Goal: Obtain resource: Obtain resource

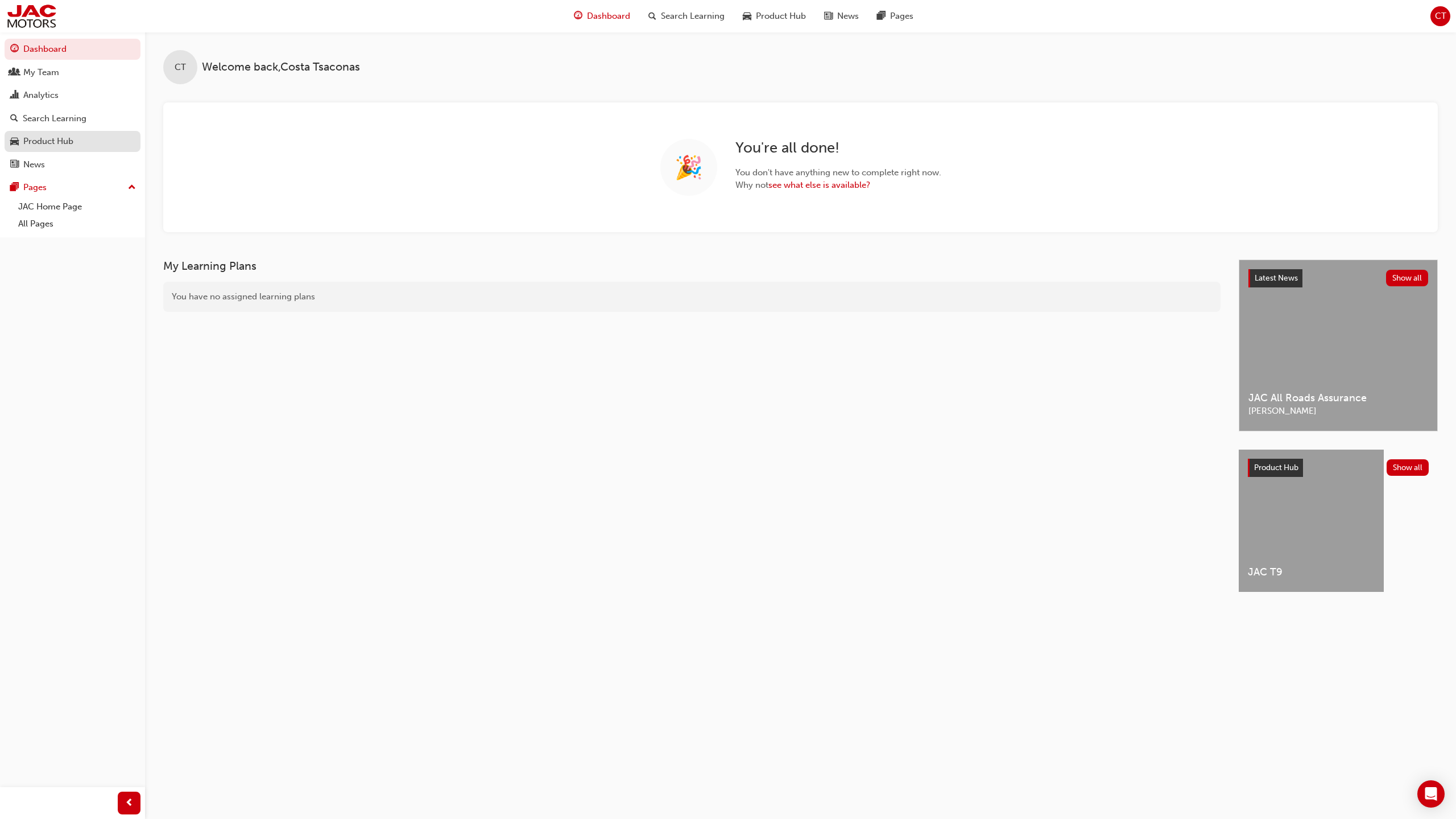
click at [47, 145] on div "Product Hub" at bounding box center [48, 142] width 50 height 13
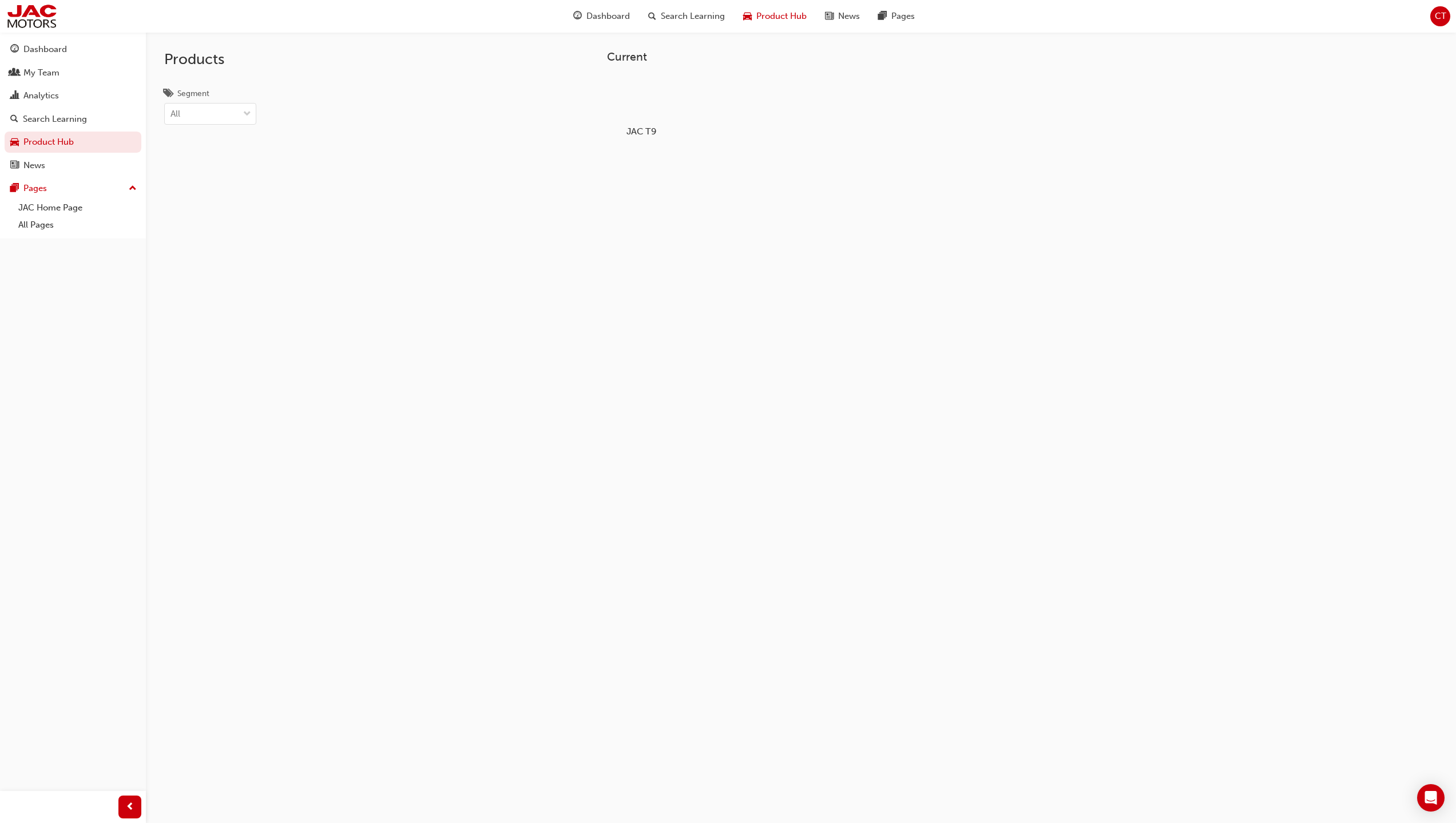
click at [637, 111] on div at bounding box center [640, 98] width 63 height 46
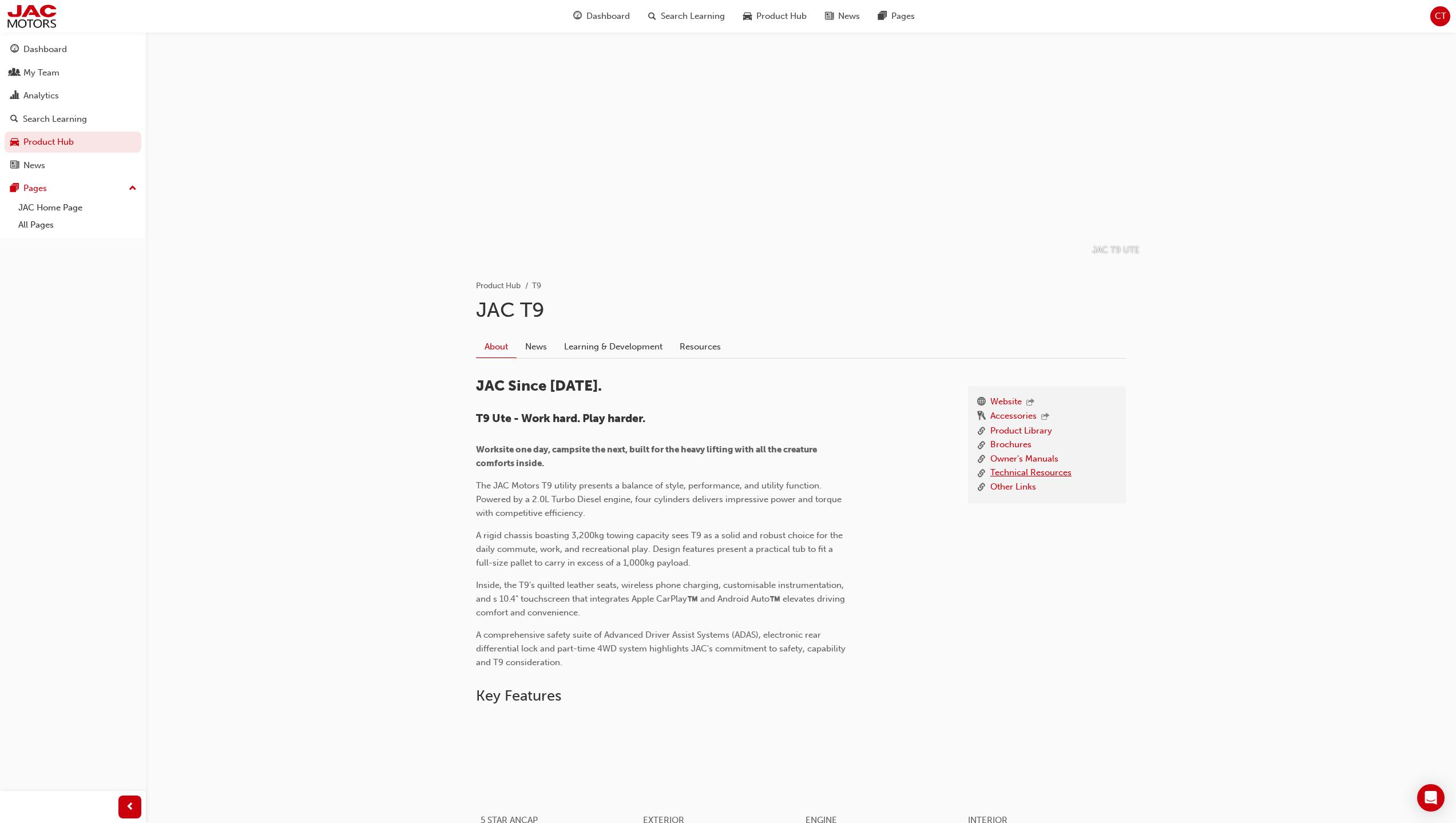
click at [1010, 476] on link "Technical Resources" at bounding box center [1031, 473] width 81 height 15
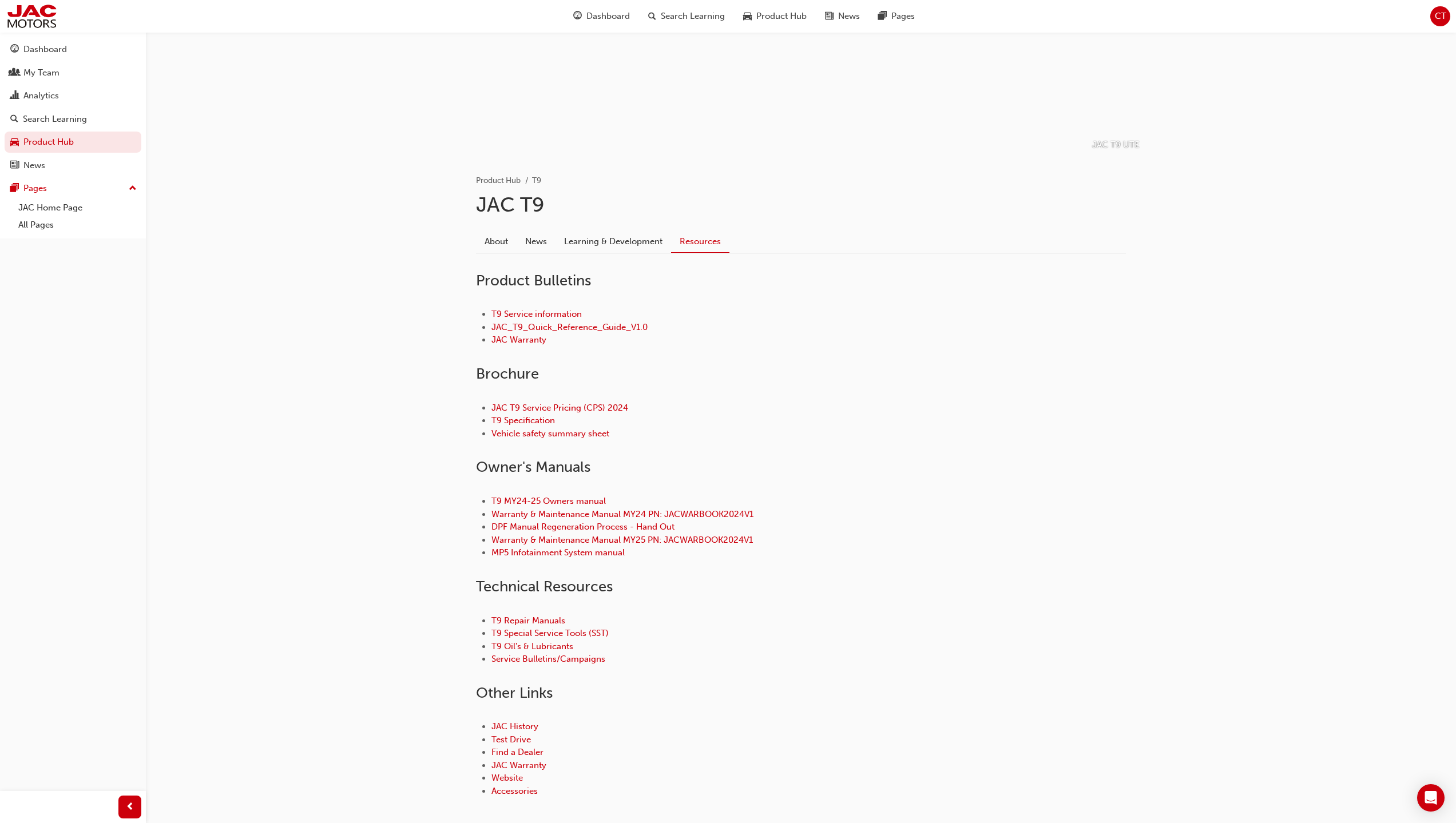
scroll to position [114, 0]
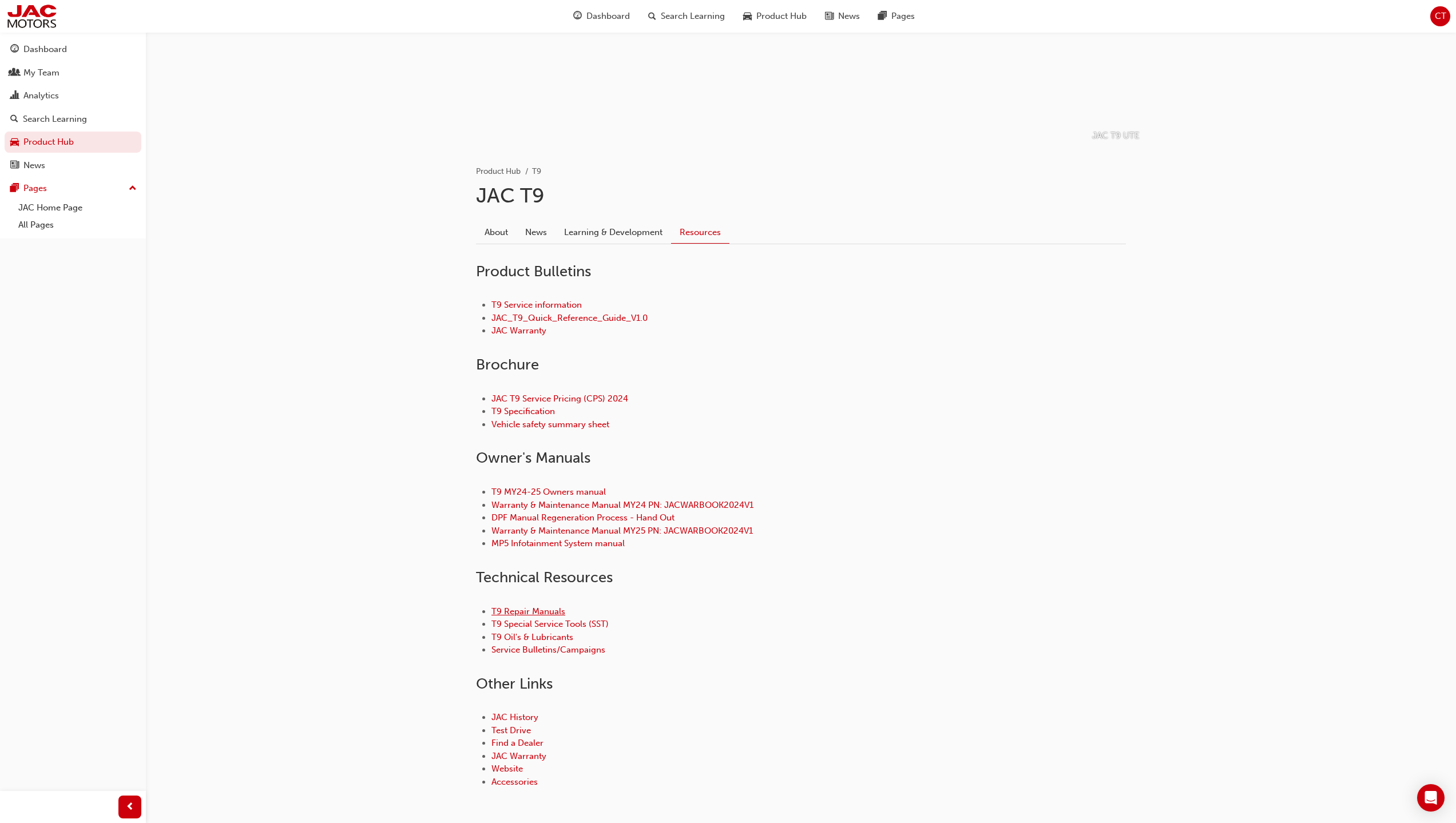
click at [517, 610] on link "T9 Repair Manuals" at bounding box center [528, 611] width 74 height 10
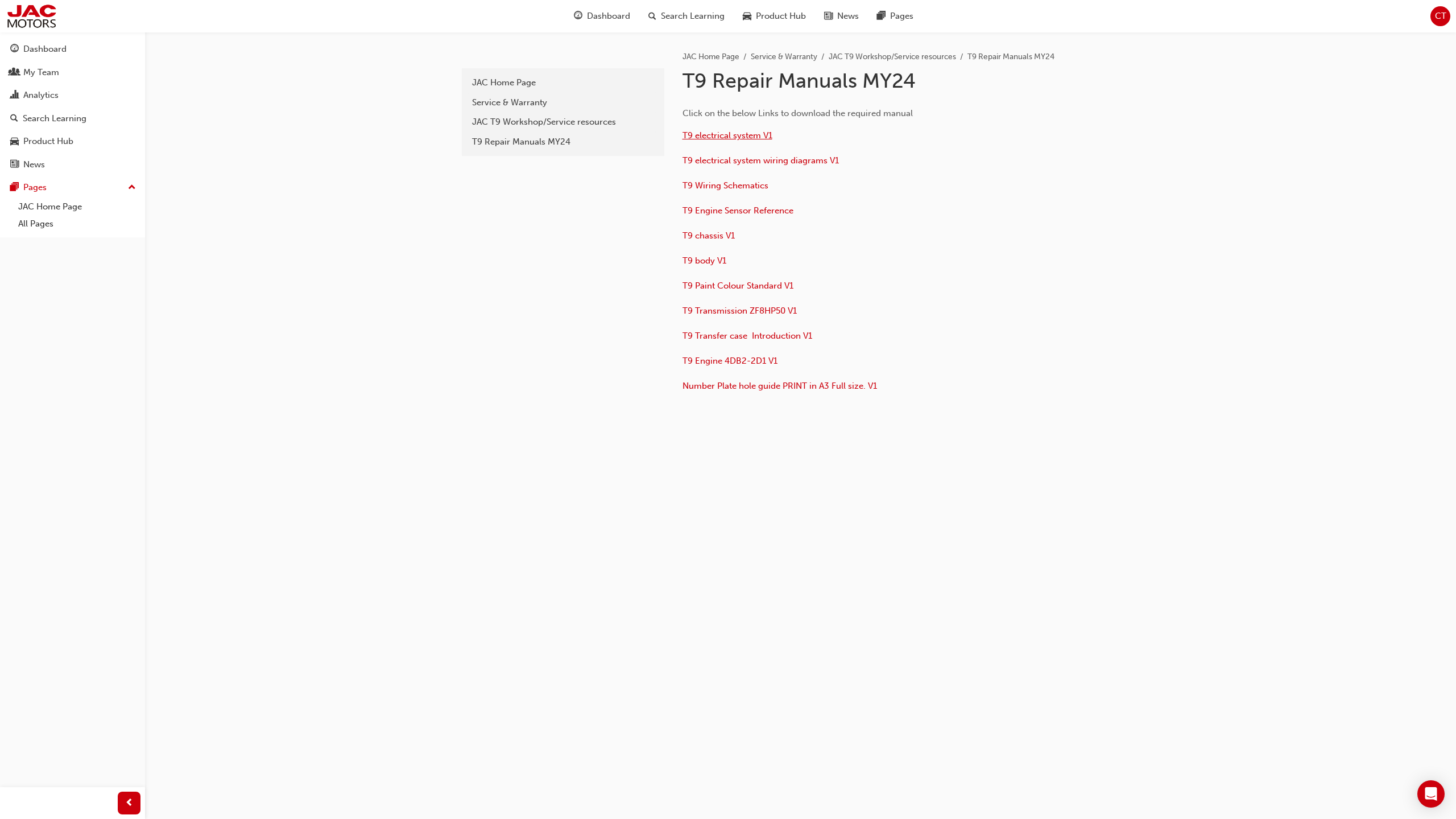
click at [737, 138] on span "T9 electrical system V1" at bounding box center [727, 135] width 90 height 10
click at [738, 357] on span "T9 Engine 4DB2-2D1 V1" at bounding box center [730, 361] width 95 height 10
